Goal: Task Accomplishment & Management: Use online tool/utility

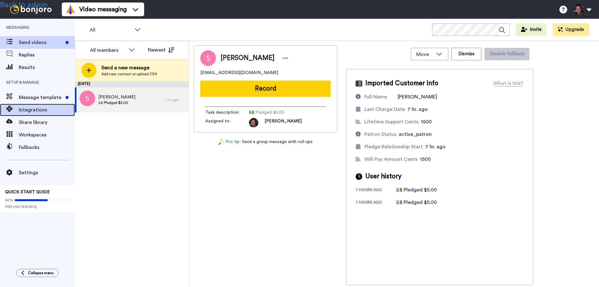
click at [35, 107] on span "Integrations" at bounding box center [47, 109] width 56 height 7
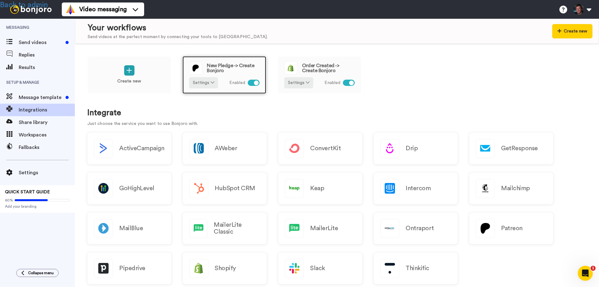
click at [223, 67] on span "New Pledge -> Create Bonjoro" at bounding box center [233, 68] width 53 height 10
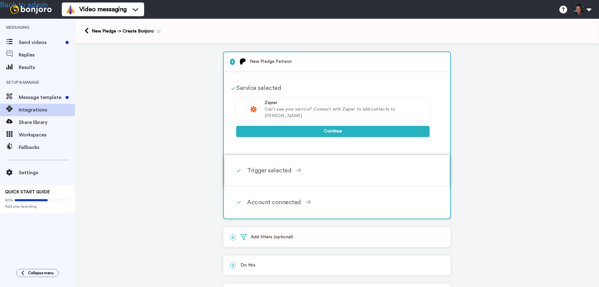
click at [262, 171] on div "Trigger selected" at bounding box center [338, 170] width 182 height 9
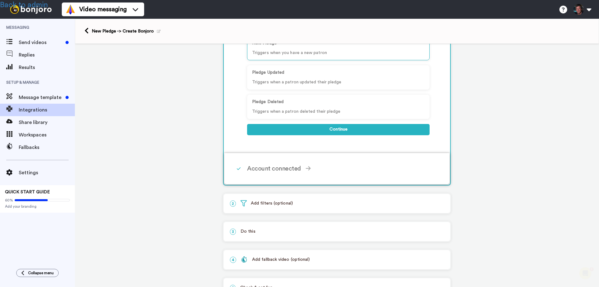
click at [267, 165] on div "Account connected" at bounding box center [338, 168] width 182 height 9
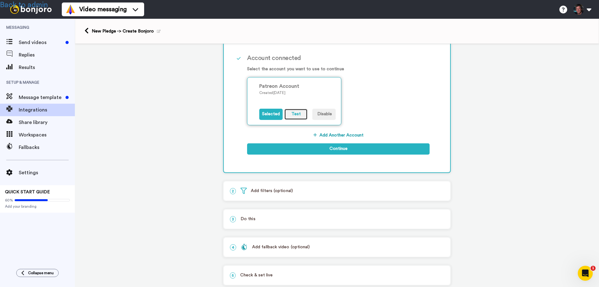
click at [288, 114] on button "Test" at bounding box center [295, 113] width 23 height 11
click at [38, 5] on link "Back to admin" at bounding box center [24, 4] width 48 height 7
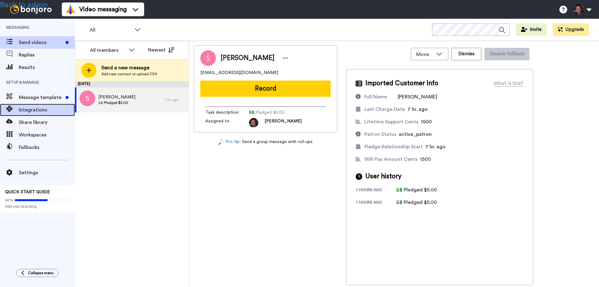
click at [38, 111] on span "Integrations" at bounding box center [47, 109] width 56 height 7
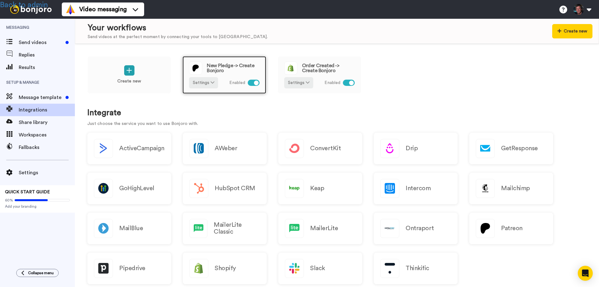
click at [227, 65] on span "New Pledge -> Create Bonjoro" at bounding box center [233, 68] width 53 height 10
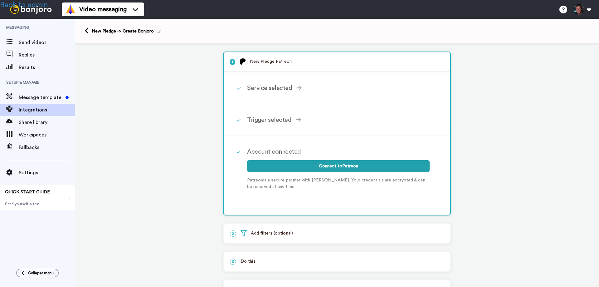
click at [256, 233] on p "2 Add filters (optional)" at bounding box center [337, 233] width 214 height 7
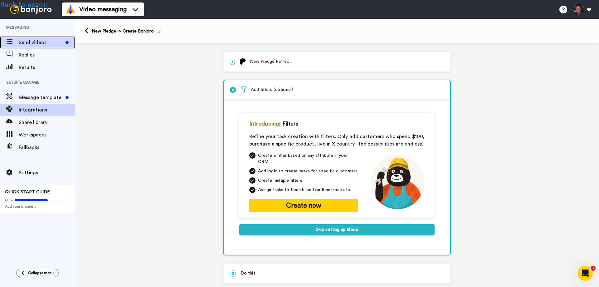
click at [29, 41] on span "Send videos" at bounding box center [41, 42] width 44 height 7
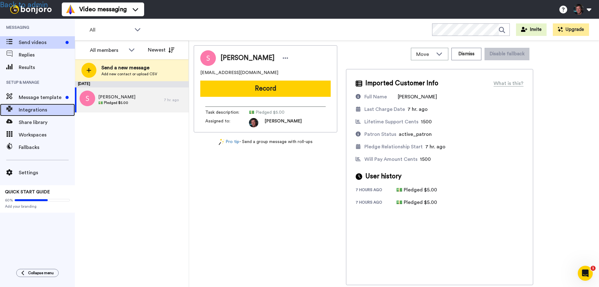
click at [41, 110] on span "Integrations" at bounding box center [47, 109] width 56 height 7
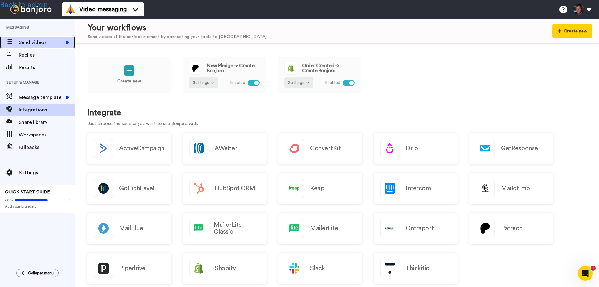
click at [32, 41] on span "Send videos" at bounding box center [41, 42] width 44 height 7
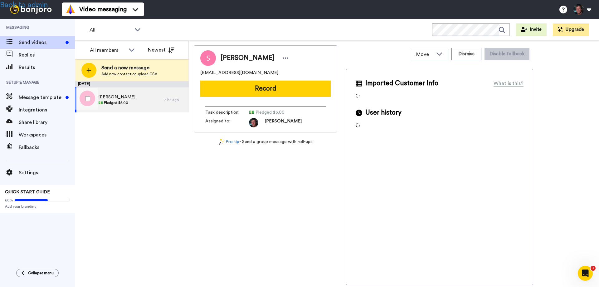
click at [137, 95] on div "[PERSON_NAME] 💵 Pledged $5.00" at bounding box center [119, 99] width 89 height 25
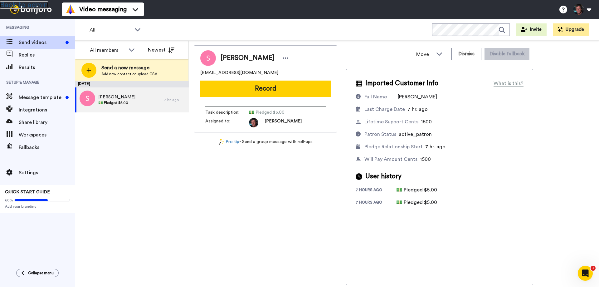
click at [39, 5] on link "Back to admin" at bounding box center [24, 4] width 48 height 7
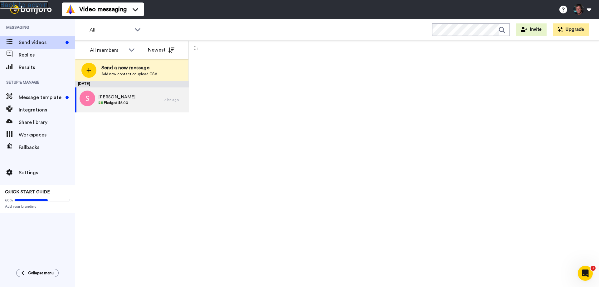
click at [26, 5] on link "Back to admin" at bounding box center [24, 4] width 48 height 7
click at [34, 4] on link "Back to admin" at bounding box center [24, 4] width 48 height 7
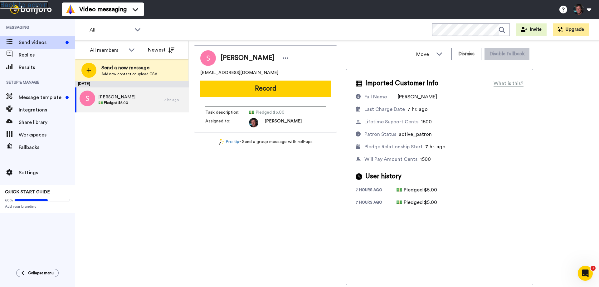
click at [36, 5] on link "Back to admin" at bounding box center [24, 4] width 48 height 7
